Goal: Transaction & Acquisition: Download file/media

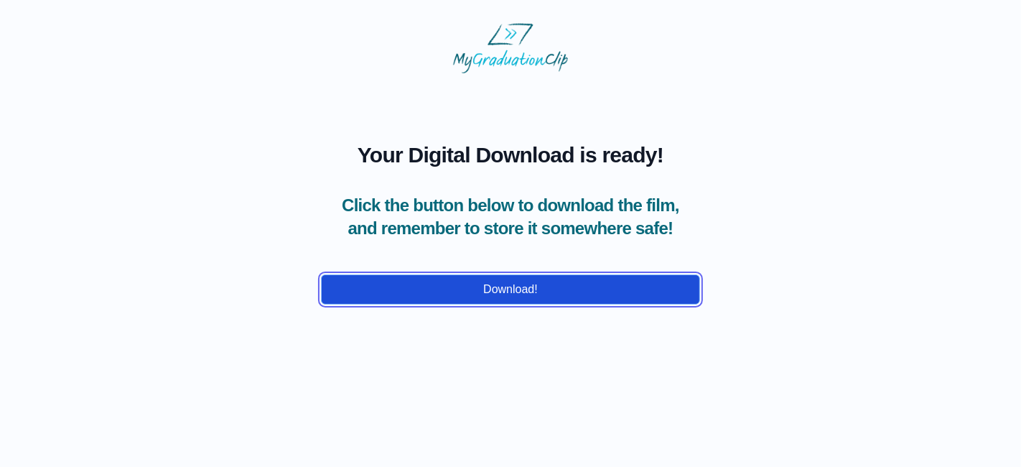
click at [545, 304] on button "Download!" at bounding box center [510, 289] width 379 height 30
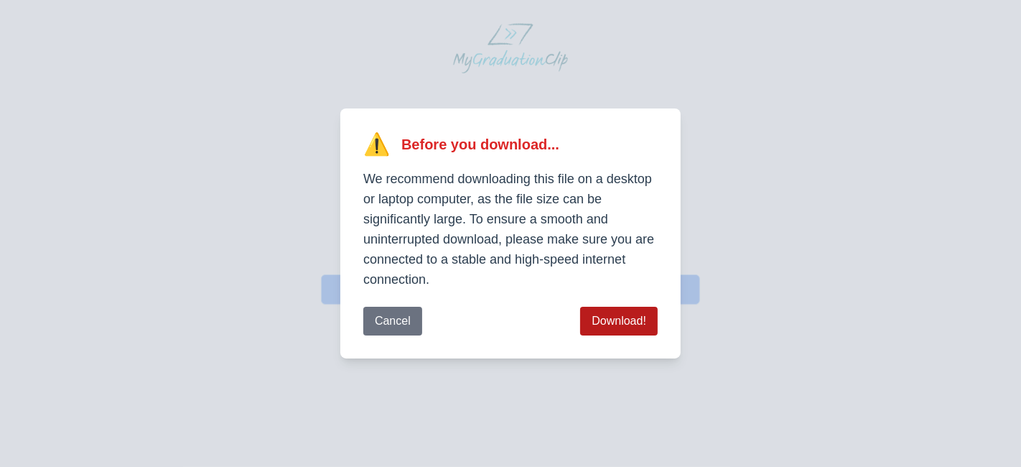
click at [623, 322] on button "Download!" at bounding box center [619, 321] width 78 height 29
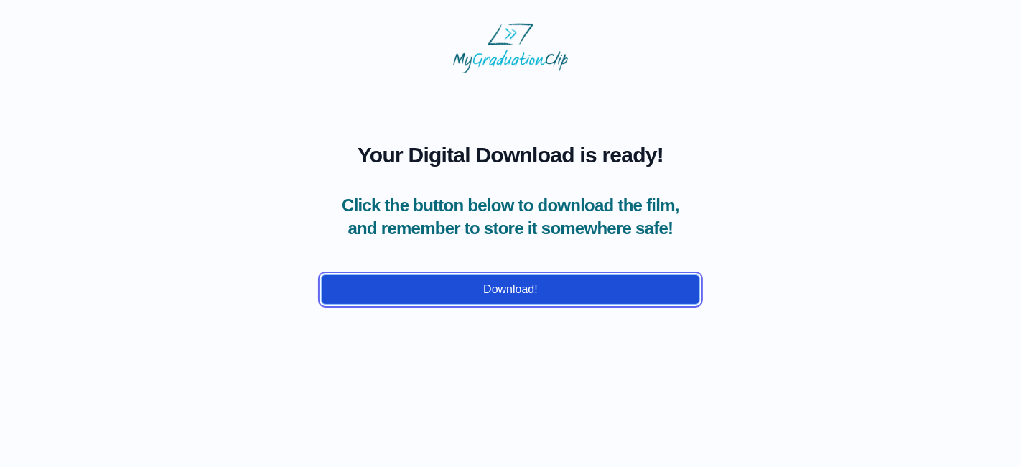
click at [507, 304] on button "Download!" at bounding box center [510, 289] width 379 height 30
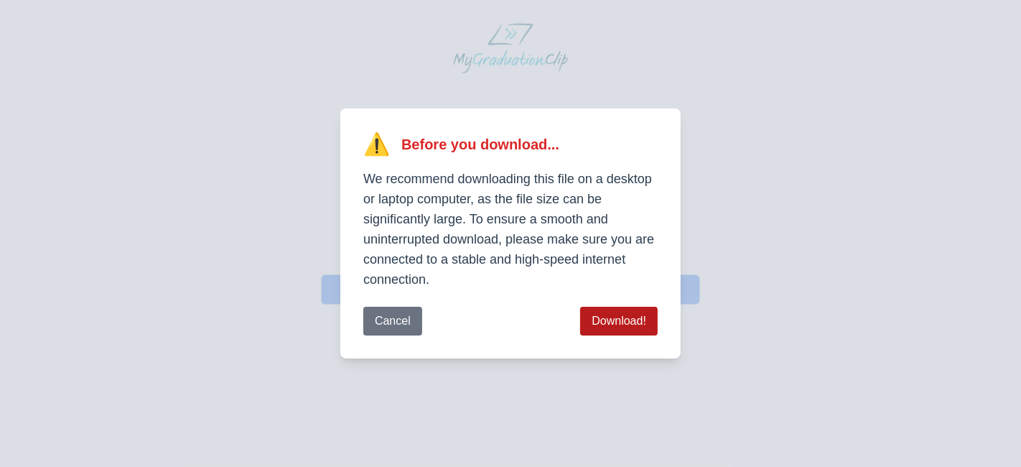
click at [615, 322] on button "Download!" at bounding box center [619, 321] width 78 height 29
